Goal: Information Seeking & Learning: Learn about a topic

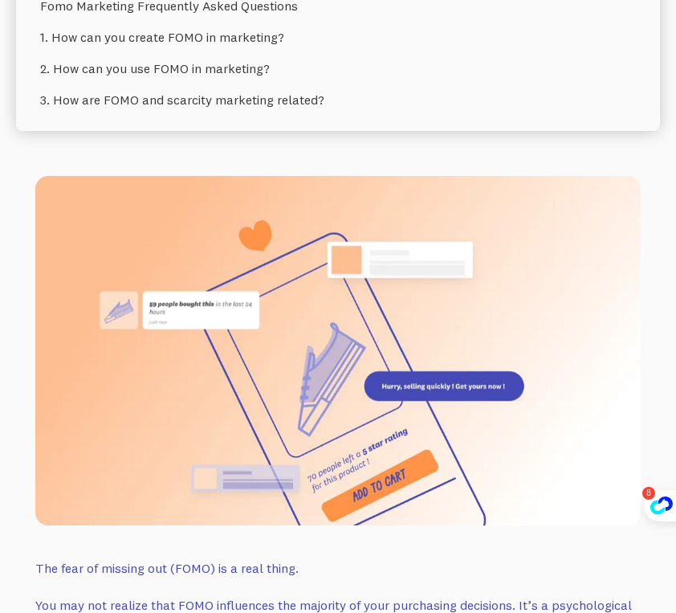
scroll to position [1124, 0]
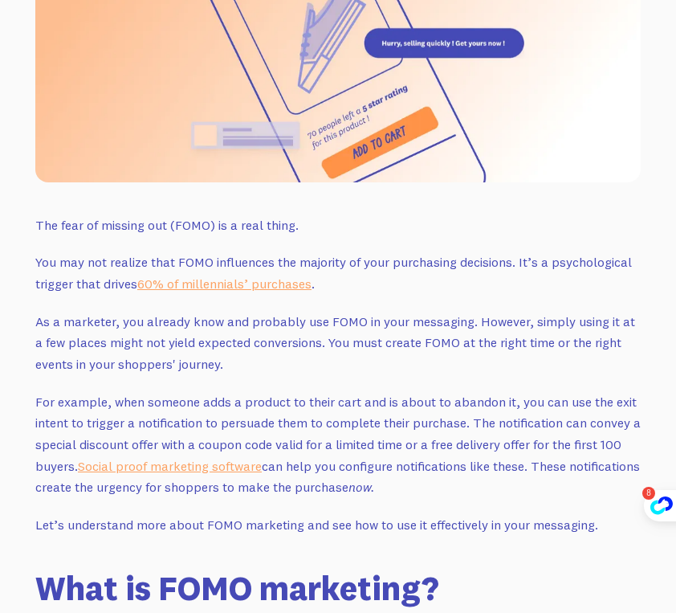
click at [497, 317] on p "As a marketer, you already know and probably use FOMO in your messaging. Howeve…" at bounding box center [337, 343] width 605 height 64
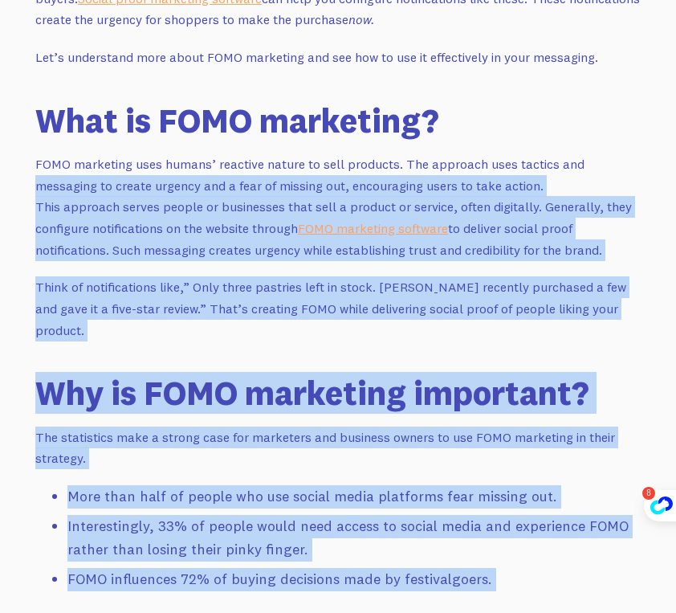
drag, startPoint x: 584, startPoint y: 602, endPoint x: 581, endPoint y: 618, distance: 16.4
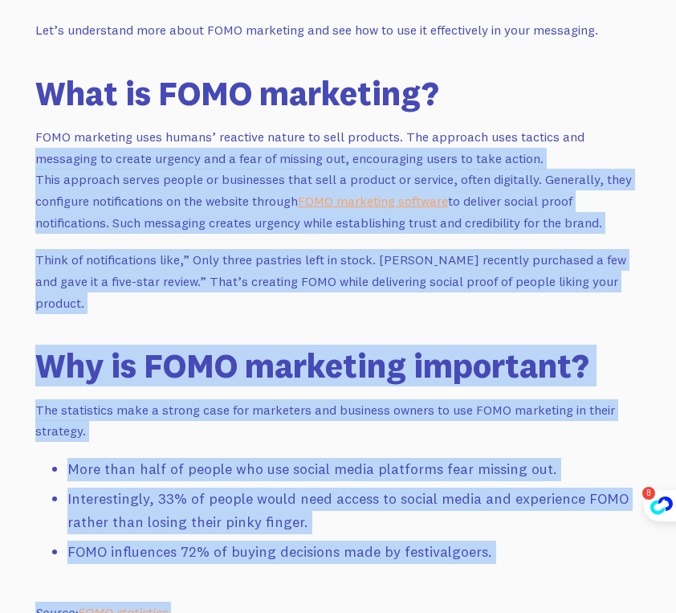
click at [591, 601] on p "Source: FOMO statistics" at bounding box center [337, 612] width 605 height 22
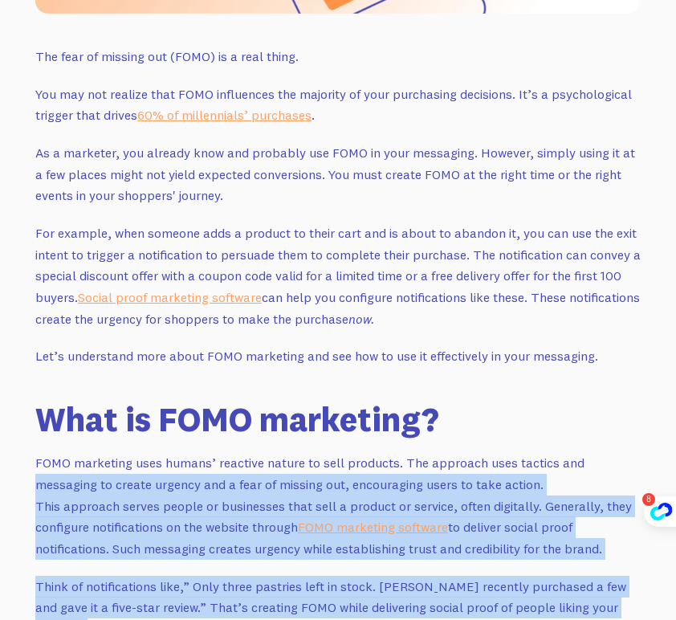
scroll to position [315, 0]
click at [591, 490] on p "FOMO marketing uses humans’ reactive nature to sell products. The approach uses…" at bounding box center [337, 505] width 605 height 107
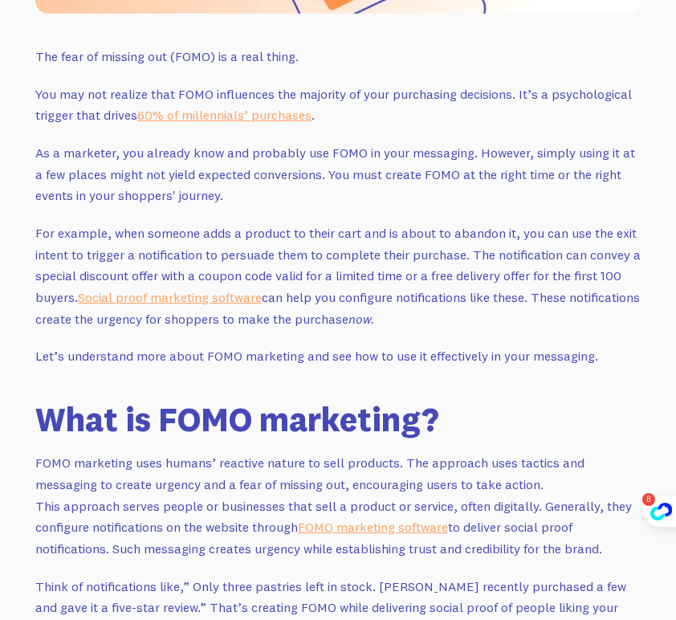
click at [530, 452] on p "FOMO marketing uses humans’ reactive nature to sell products. The approach uses…" at bounding box center [337, 505] width 605 height 107
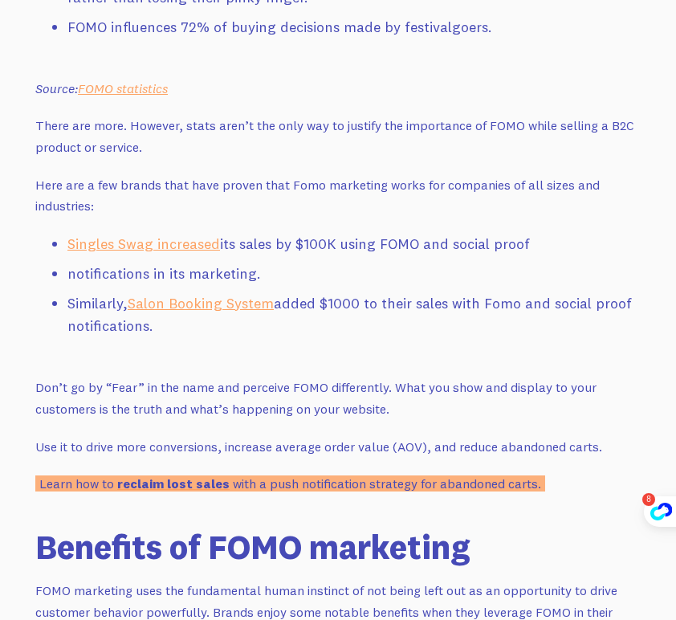
scroll to position [2341, 0]
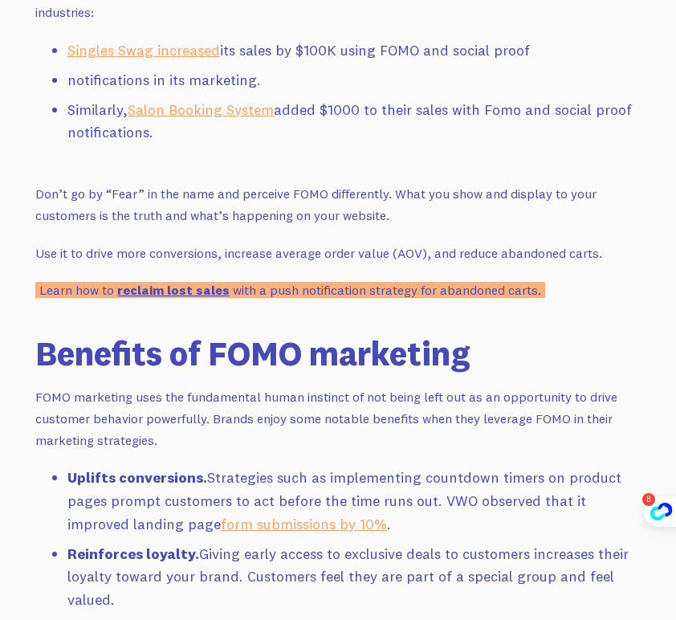
click at [124, 282] on strong "reclaim lost sales" at bounding box center [173, 290] width 112 height 16
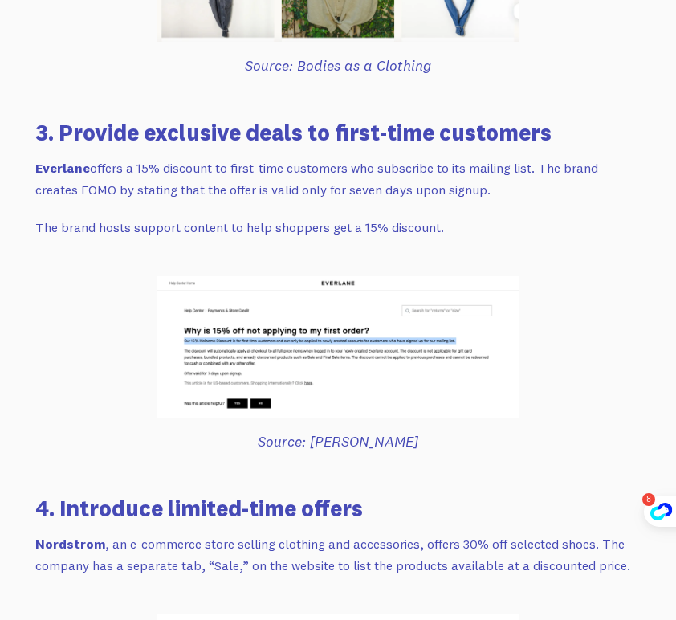
scroll to position [3946, 0]
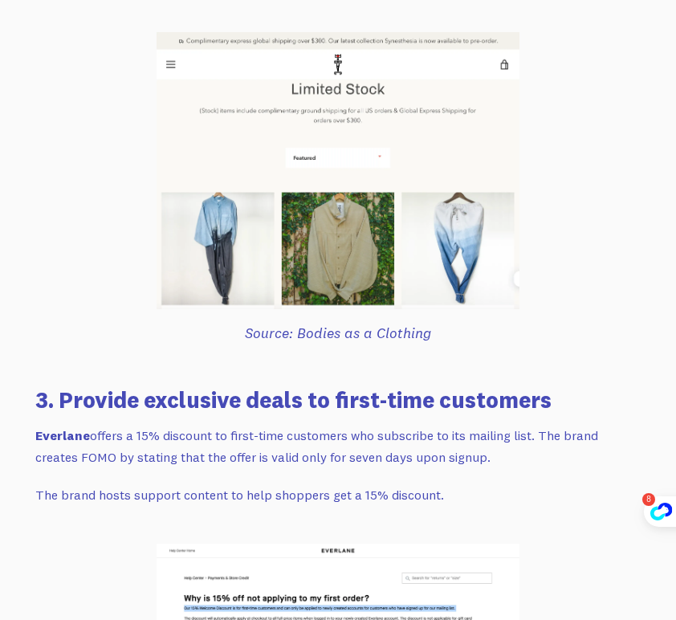
click at [569, 425] on p "[PERSON_NAME] offers a 15% discount to first-time customers who subscribe to it…" at bounding box center [337, 446] width 605 height 43
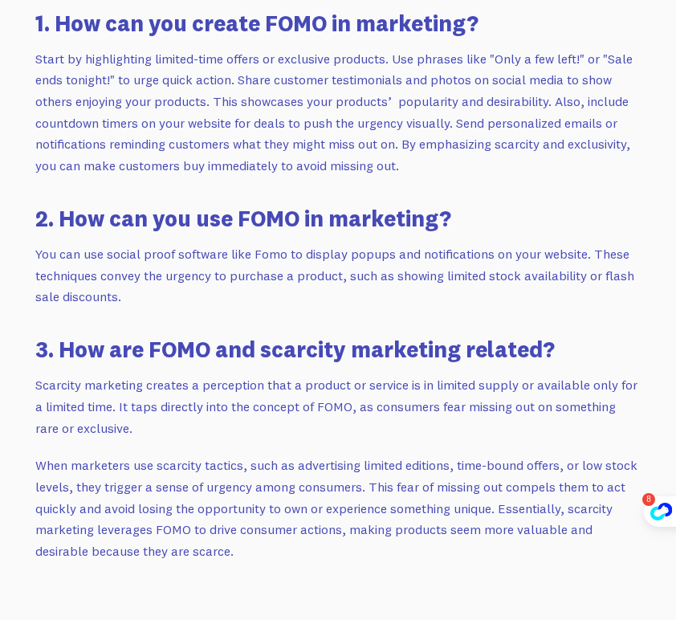
scroll to position [9646, 0]
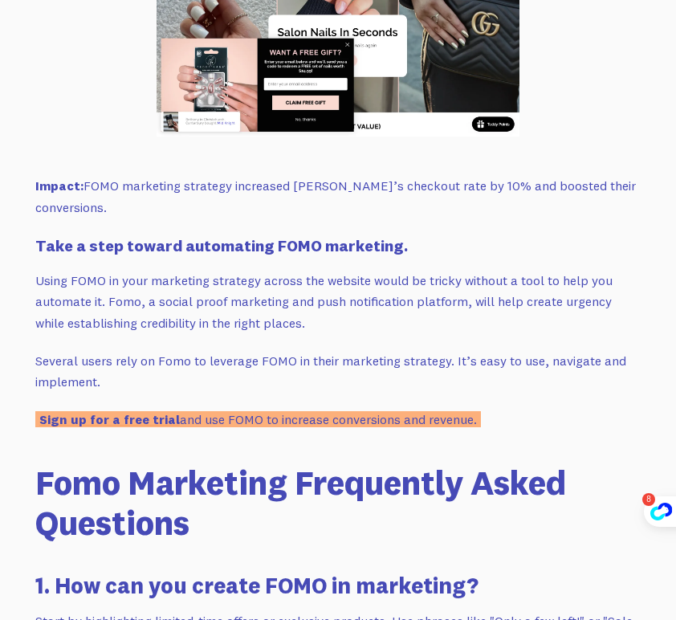
drag, startPoint x: 43, startPoint y: 172, endPoint x: 344, endPoint y: 275, distance: 317.3
click at [344, 274] on p "Using FOMO in your marketing strategy across the website would be tricky withou…" at bounding box center [337, 302] width 605 height 64
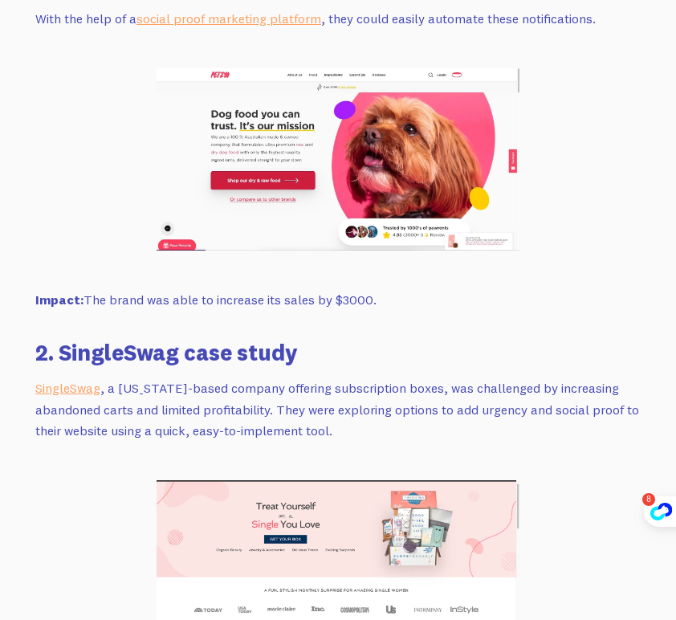
scroll to position [7880, 0]
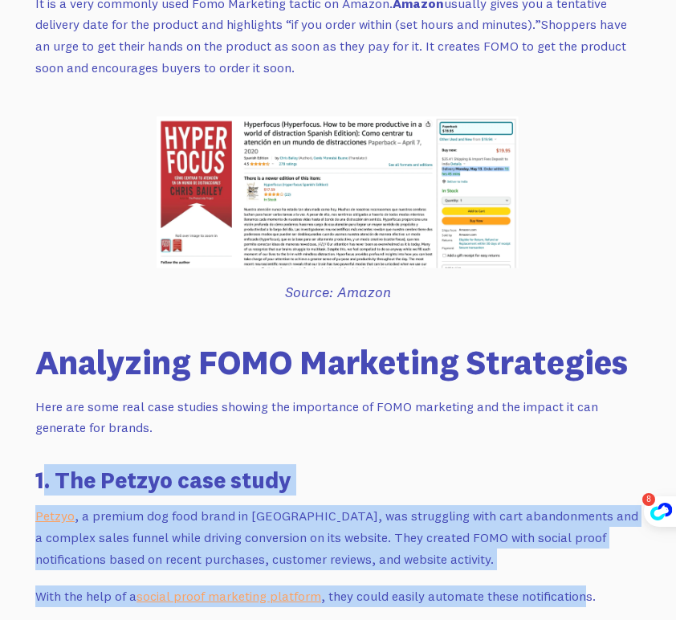
drag, startPoint x: 587, startPoint y: 546, endPoint x: 40, endPoint y: 432, distance: 558.5
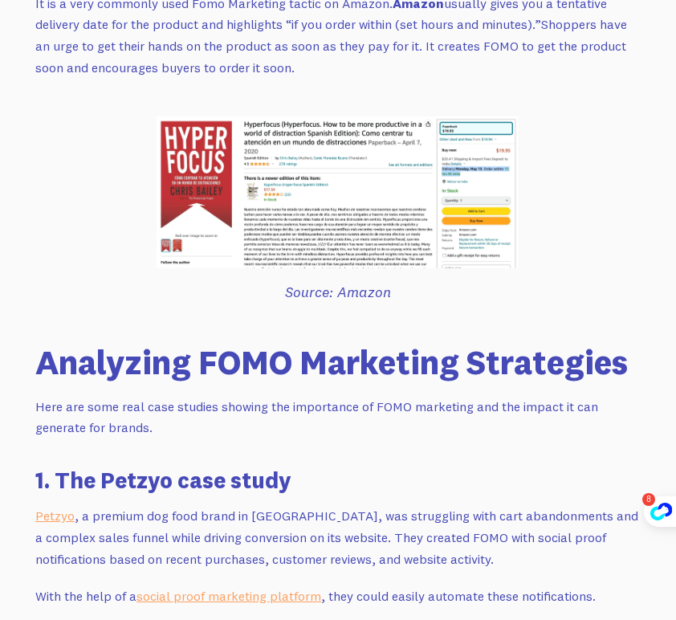
click at [39, 464] on h3 "1. The Petzyo case study" at bounding box center [337, 479] width 605 height 31
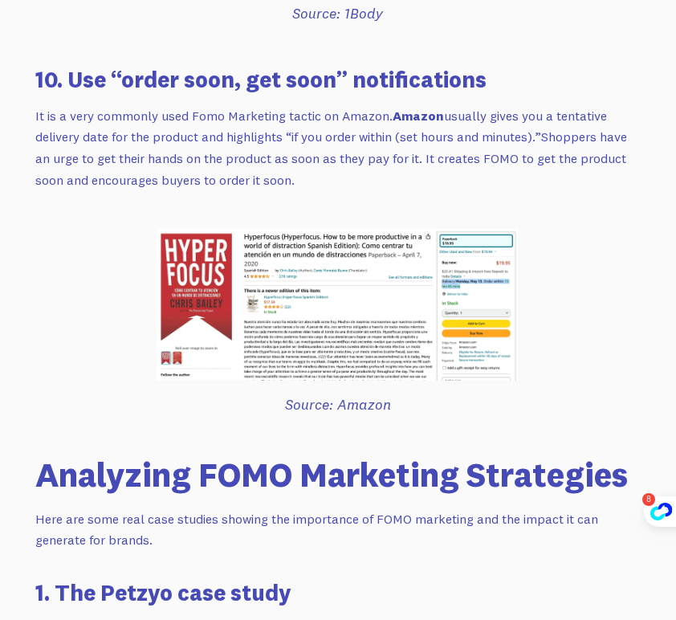
scroll to position [7398, 0]
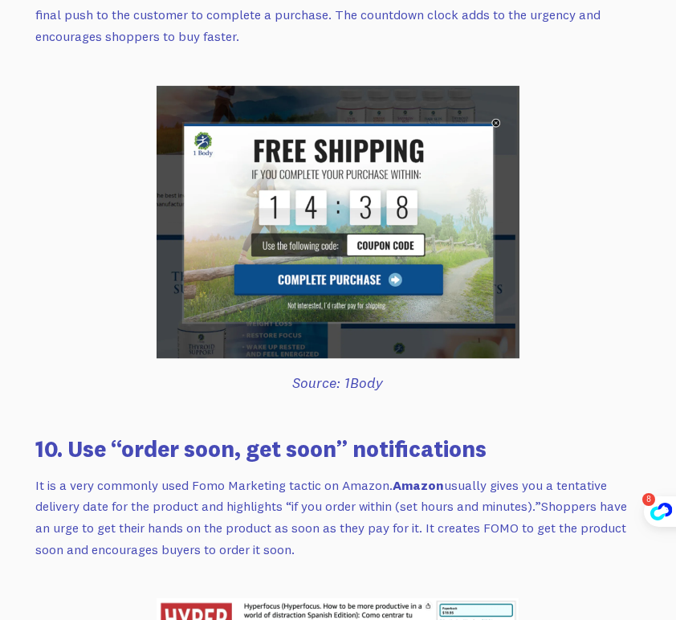
drag, startPoint x: 586, startPoint y: 489, endPoint x: 59, endPoint y: 385, distance: 537.7
click at [53, 433] on h3 "10. Use “order soon, get soon” notifications" at bounding box center [337, 448] width 605 height 31
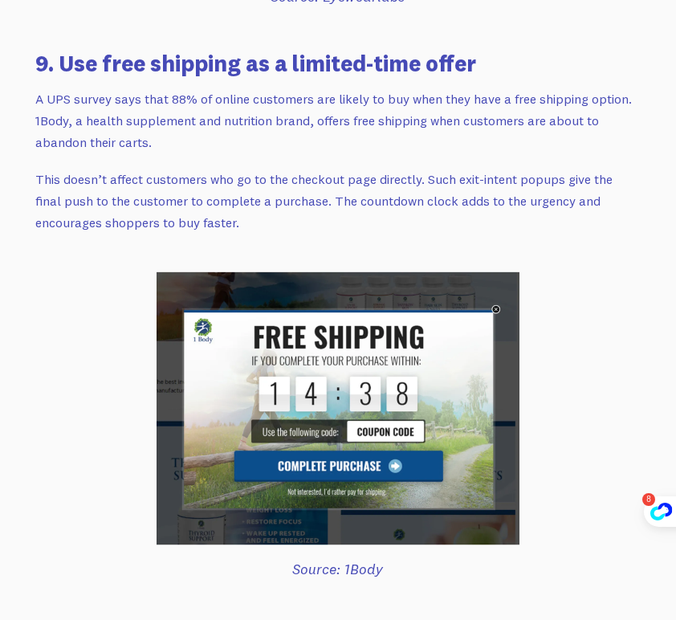
scroll to position [6836, 0]
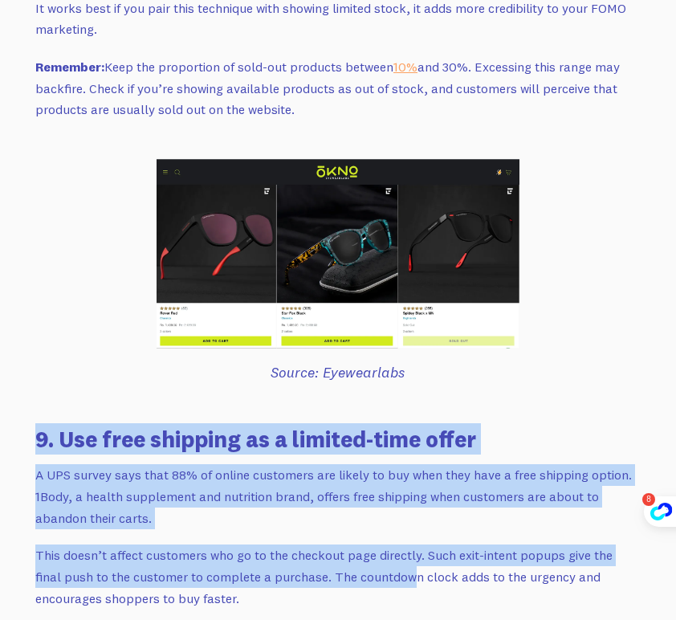
drag, startPoint x: 379, startPoint y: 531, endPoint x: 8, endPoint y: 367, distance: 405.4
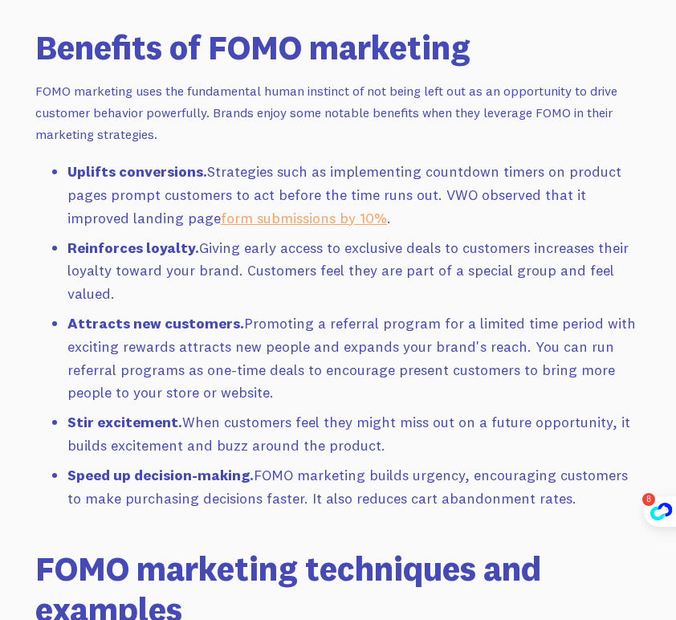
scroll to position [2662, 0]
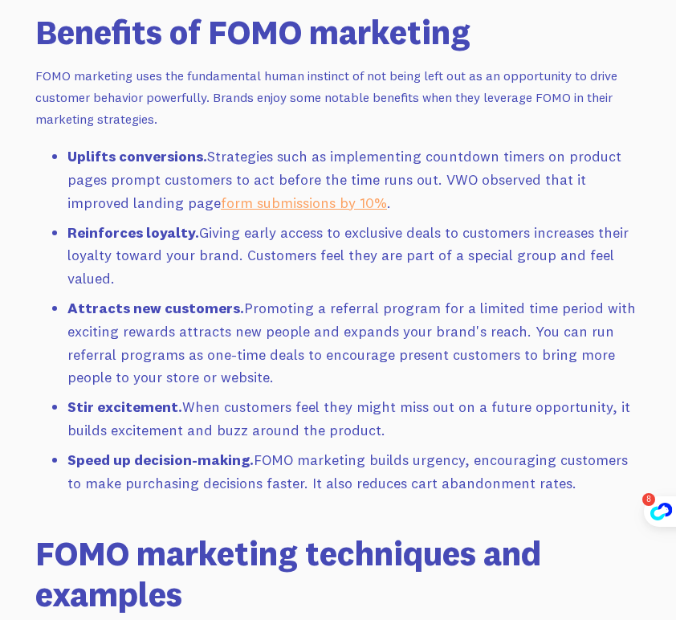
drag, startPoint x: 586, startPoint y: 447, endPoint x: 123, endPoint y: 265, distance: 497.8
click at [123, 265] on ul "Uplifts conversions. Strategies such as implementing countdown timers on produc…" at bounding box center [337, 323] width 605 height 356
drag, startPoint x: 148, startPoint y: 316, endPoint x: 171, endPoint y: 389, distance: 75.9
click at [148, 317] on li "Attracts new customers. Promoting a referral program for a limited time period …" at bounding box center [353, 343] width 573 height 92
click at [189, 394] on ul "Uplifts conversions. Strategies such as implementing countdown timers on produc…" at bounding box center [337, 323] width 605 height 356
